Goal: Check status: Check status

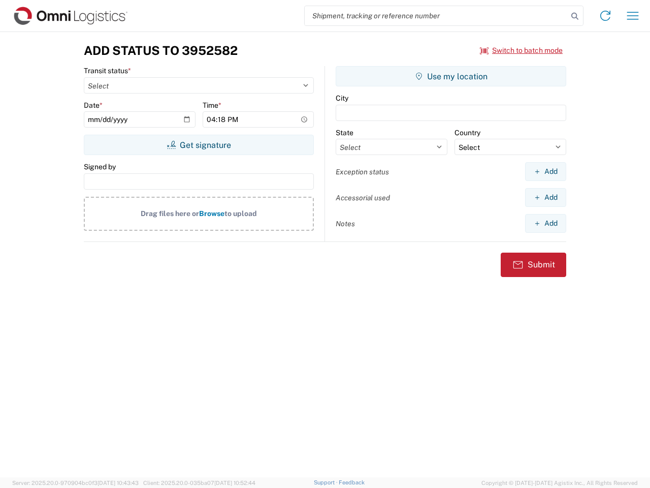
click at [436, 16] on input "search" at bounding box center [436, 15] width 263 height 19
click at [575, 16] on icon at bounding box center [575, 16] width 14 height 14
click at [605, 16] on icon at bounding box center [605, 16] width 16 height 16
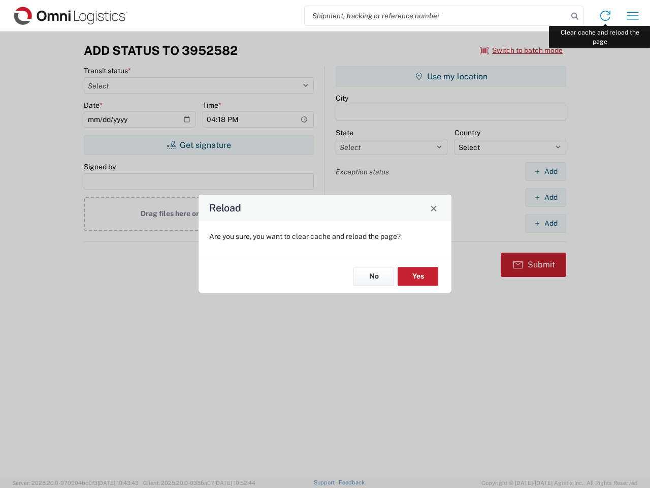
click at [633, 16] on div "Reload Are you sure, you want to clear cache and reload the page? No Yes" at bounding box center [325, 244] width 650 height 488
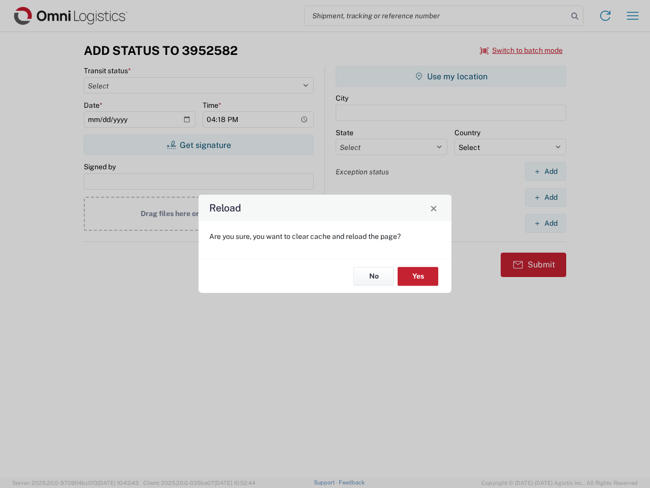
click at [522, 50] on div "Reload Are you sure, you want to clear cache and reload the page? No Yes" at bounding box center [325, 244] width 650 height 488
click at [199, 145] on div "Reload Are you sure, you want to clear cache and reload the page? No Yes" at bounding box center [325, 244] width 650 height 488
click at [451, 76] on div "Reload Are you sure, you want to clear cache and reload the page? No Yes" at bounding box center [325, 244] width 650 height 488
click at [546, 171] on div "Reload Are you sure, you want to clear cache and reload the page? No Yes" at bounding box center [325, 244] width 650 height 488
click at [546, 197] on div "Reload Are you sure, you want to clear cache and reload the page? No Yes" at bounding box center [325, 244] width 650 height 488
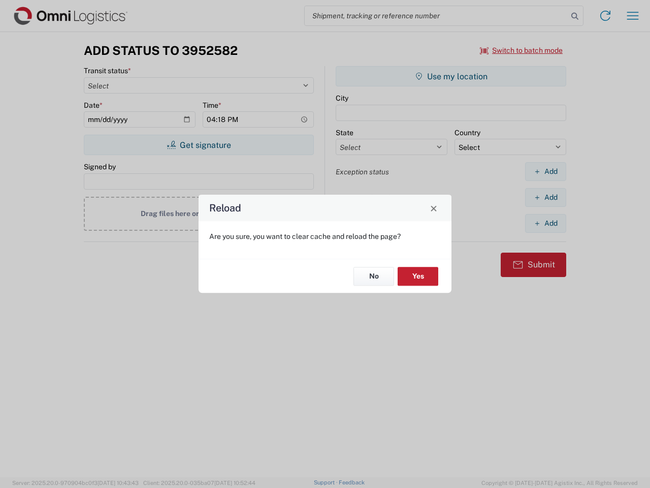
click at [546, 223] on div "Reload Are you sure, you want to clear cache and reload the page? No Yes" at bounding box center [325, 244] width 650 height 488
